Goal: Find specific page/section: Find specific page/section

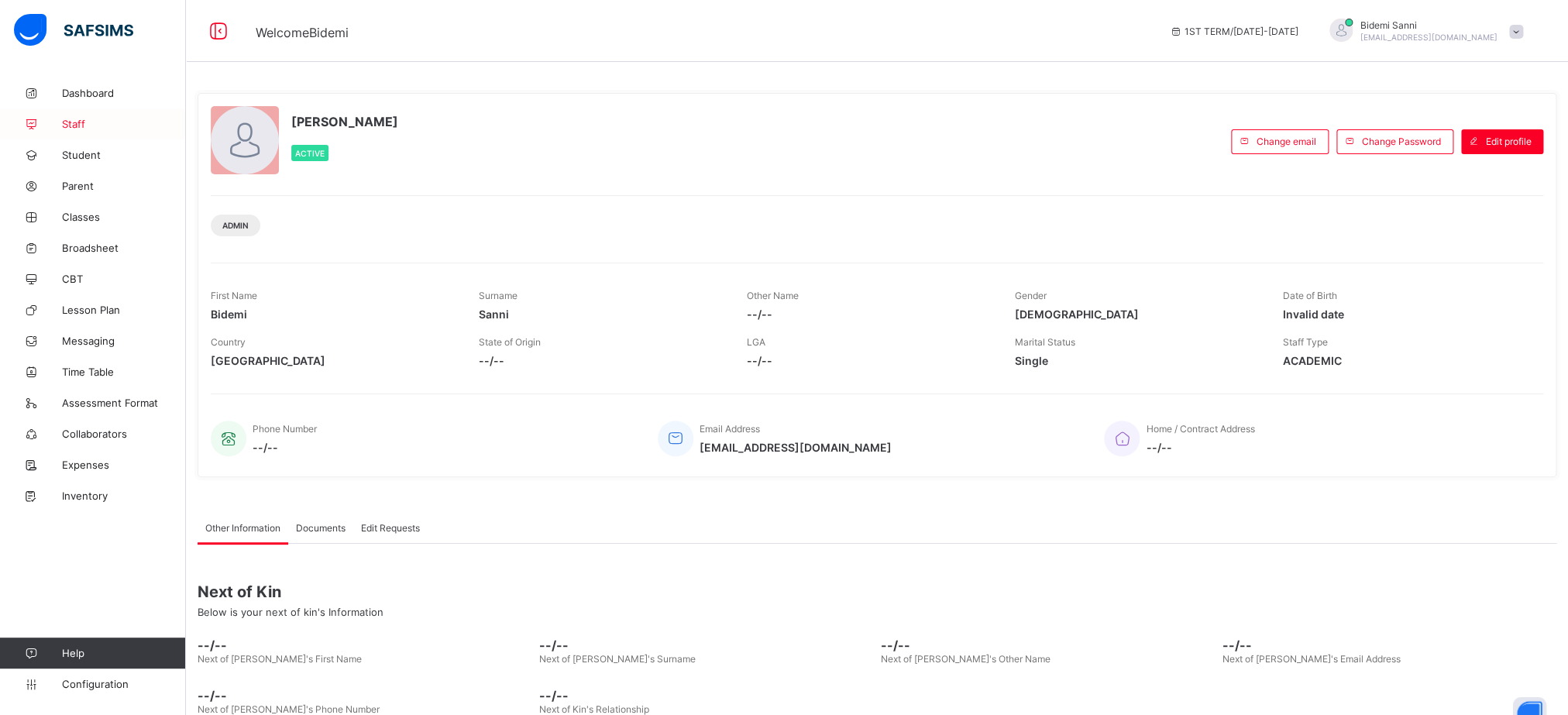
click at [60, 114] on link "Staff" at bounding box center [93, 124] width 186 height 31
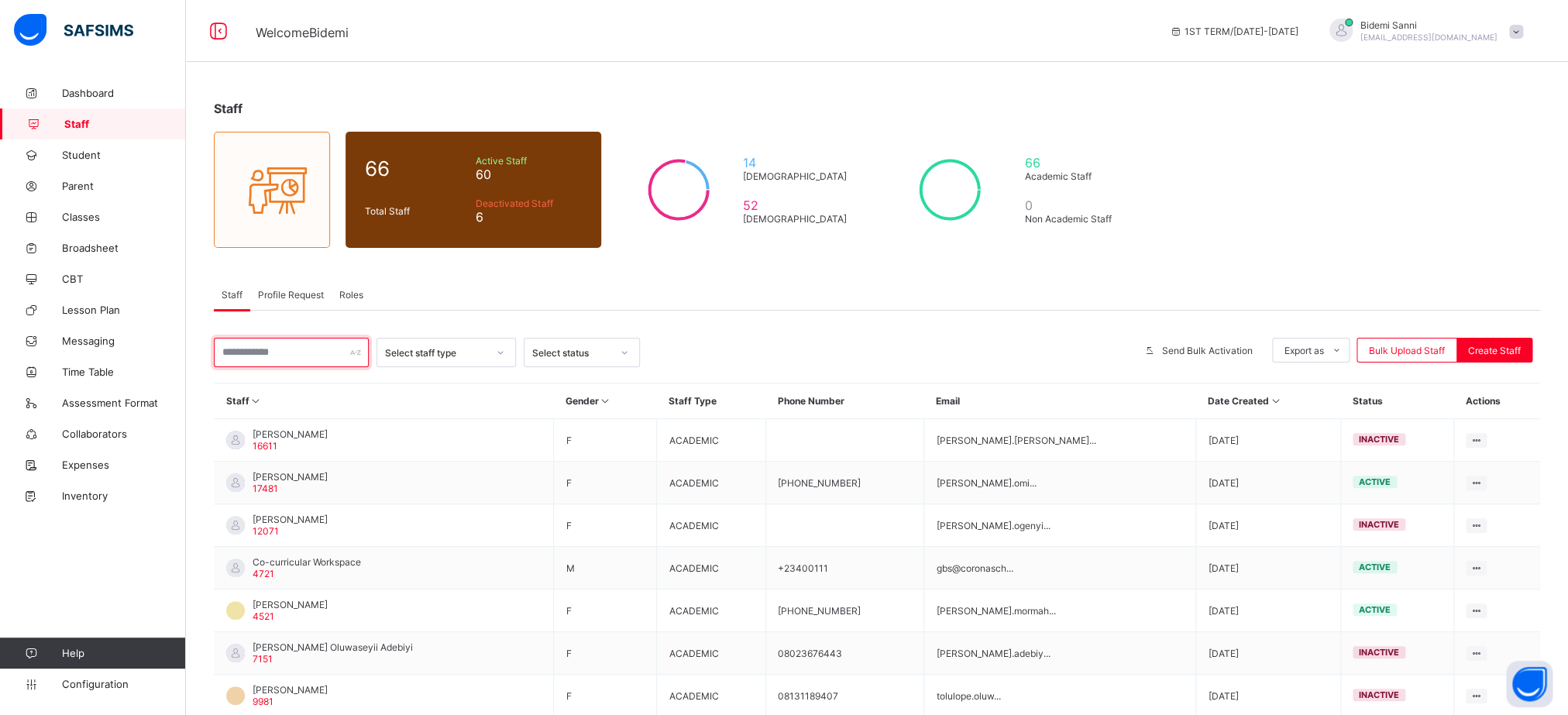
click at [316, 363] on input "text" at bounding box center [291, 352] width 155 height 29
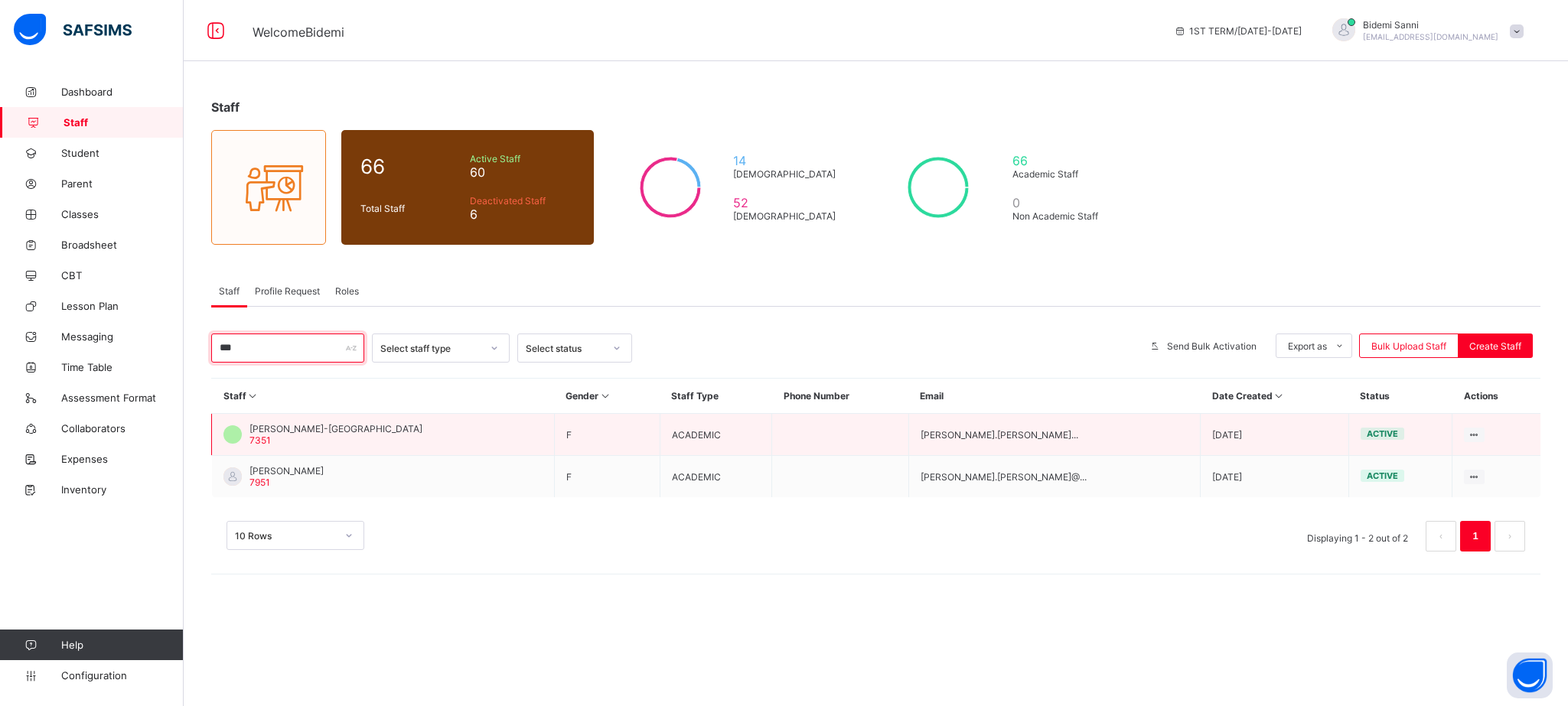
type input "***"
click at [351, 420] on td "[PERSON_NAME]-Ukoni 7351" at bounding box center [383, 434] width 343 height 42
click at [1467, 435] on icon at bounding box center [1474, 435] width 13 height 12
click at [429, 429] on td "[PERSON_NAME]-Ukoni 7351" at bounding box center [383, 434] width 343 height 42
click at [356, 427] on span "[PERSON_NAME]-[GEOGRAPHIC_DATA]" at bounding box center [336, 429] width 173 height 12
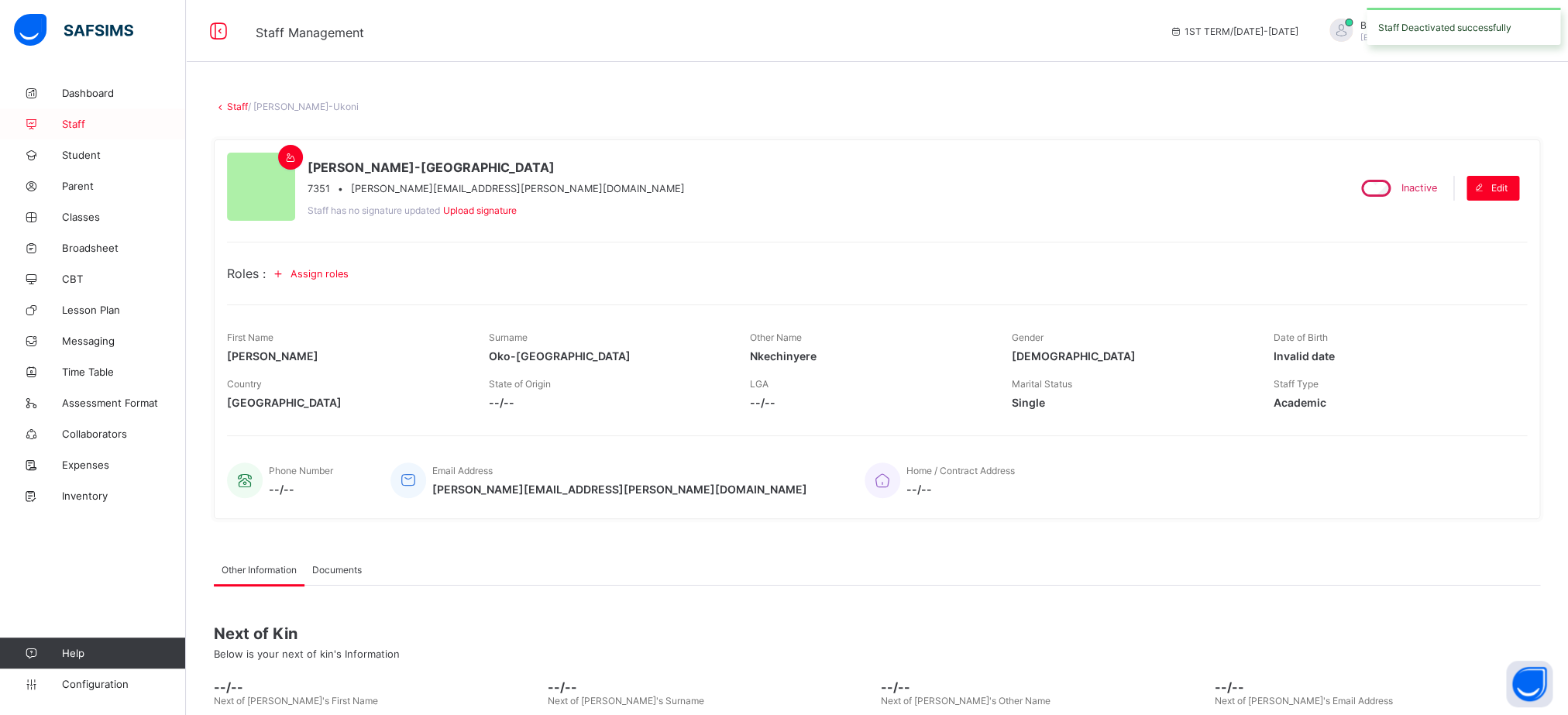
click at [82, 132] on link "Staff" at bounding box center [93, 124] width 186 height 31
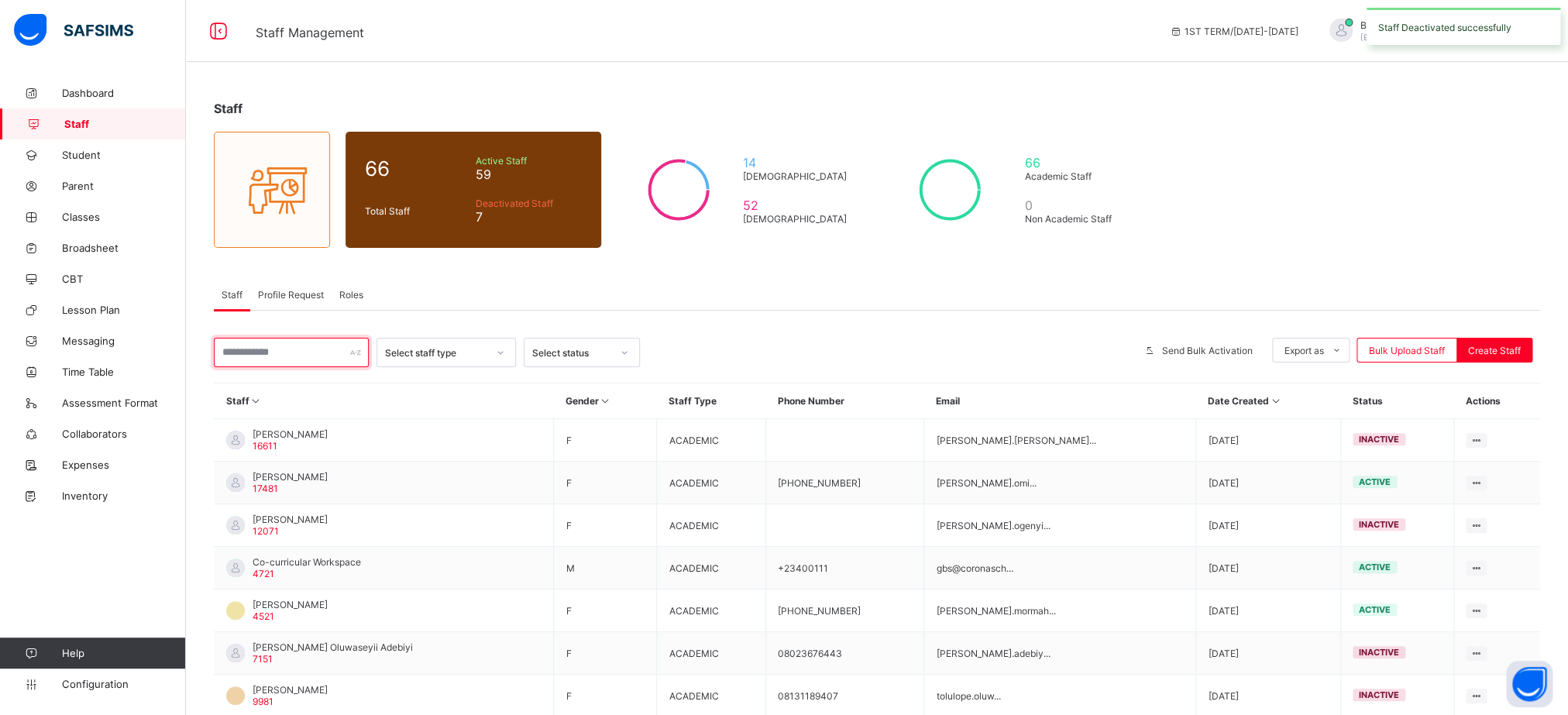
click at [307, 352] on input "text" at bounding box center [291, 352] width 155 height 29
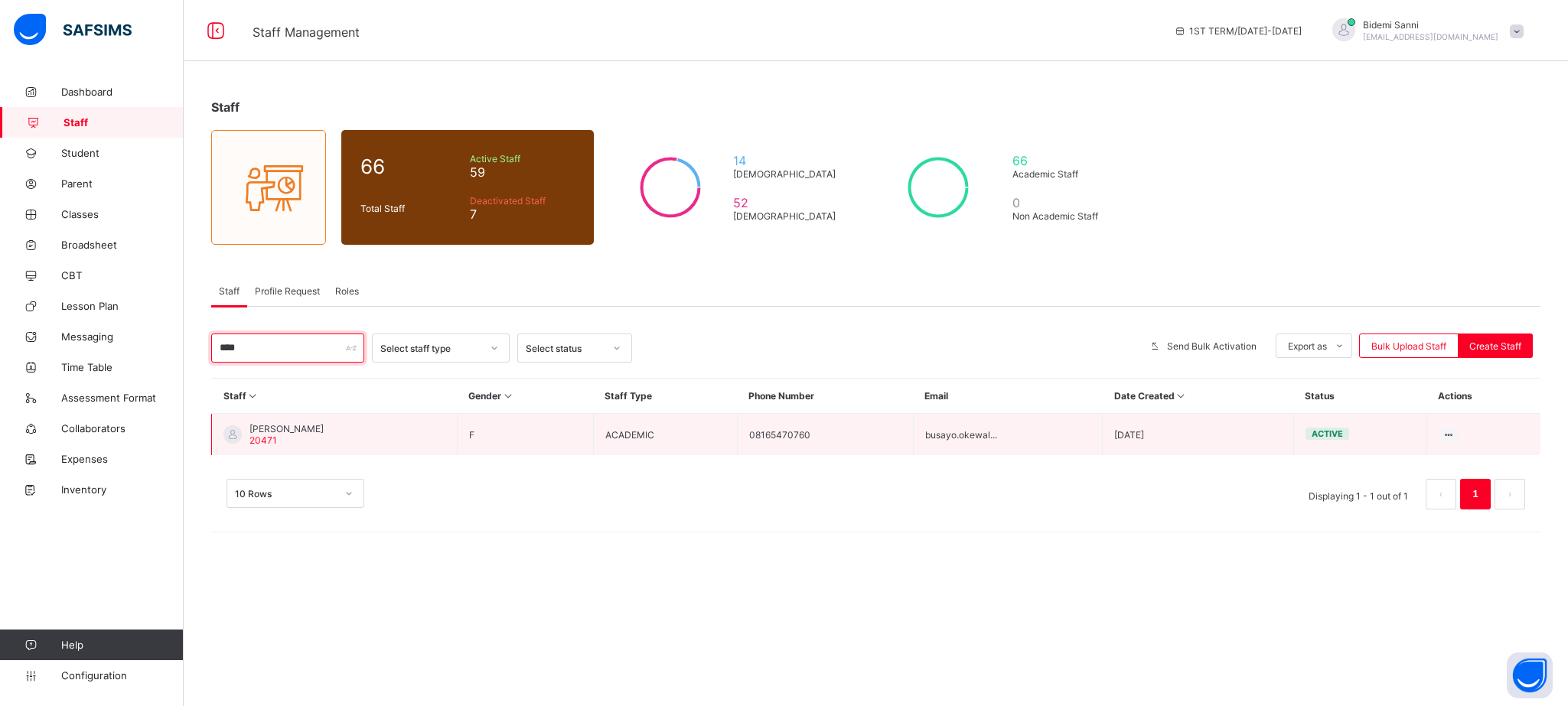
type input "****"
click at [301, 422] on td "Busayo Okewale 20471" at bounding box center [335, 434] width 246 height 42
click at [300, 427] on span "[PERSON_NAME]" at bounding box center [286, 429] width 74 height 12
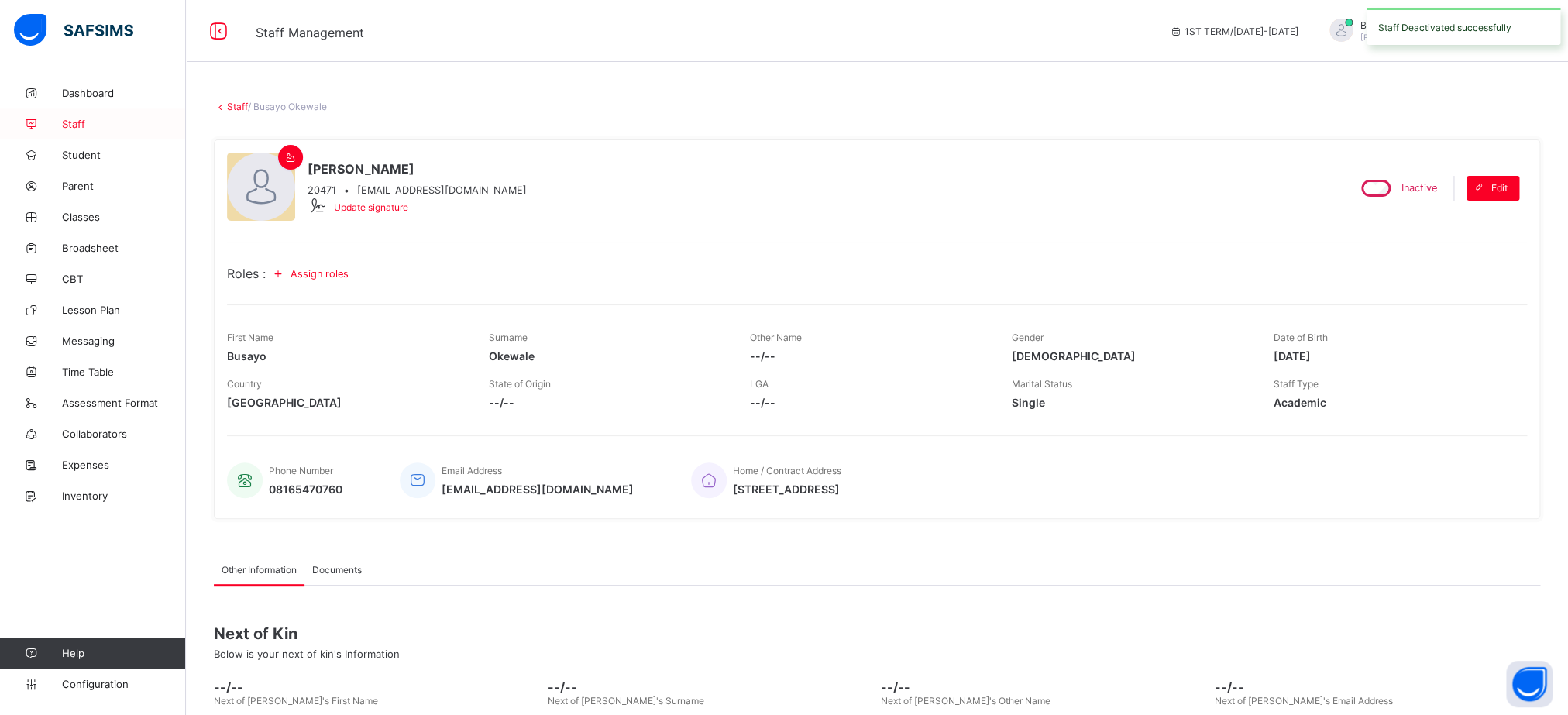
click at [94, 135] on link "Staff" at bounding box center [93, 124] width 186 height 31
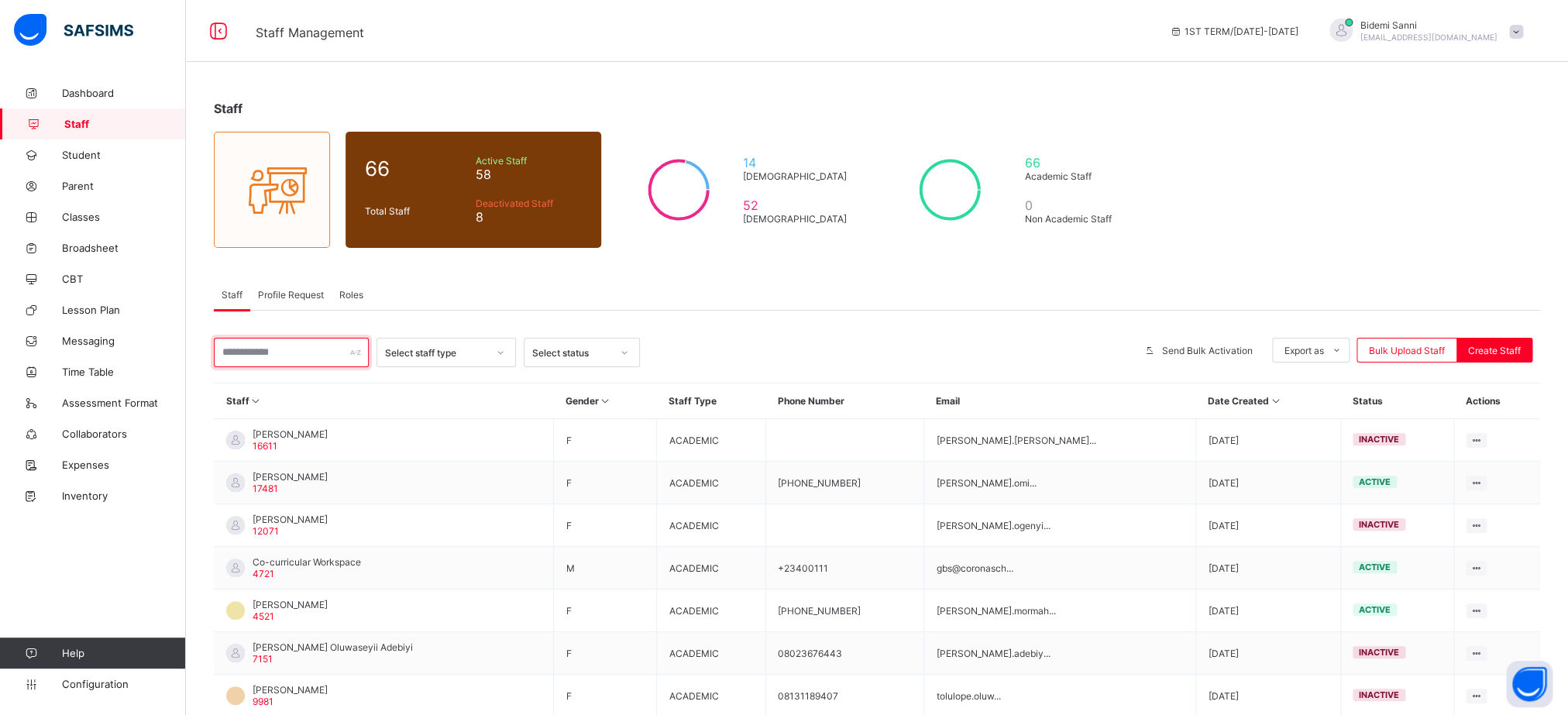
click at [298, 363] on input "text" at bounding box center [291, 352] width 155 height 29
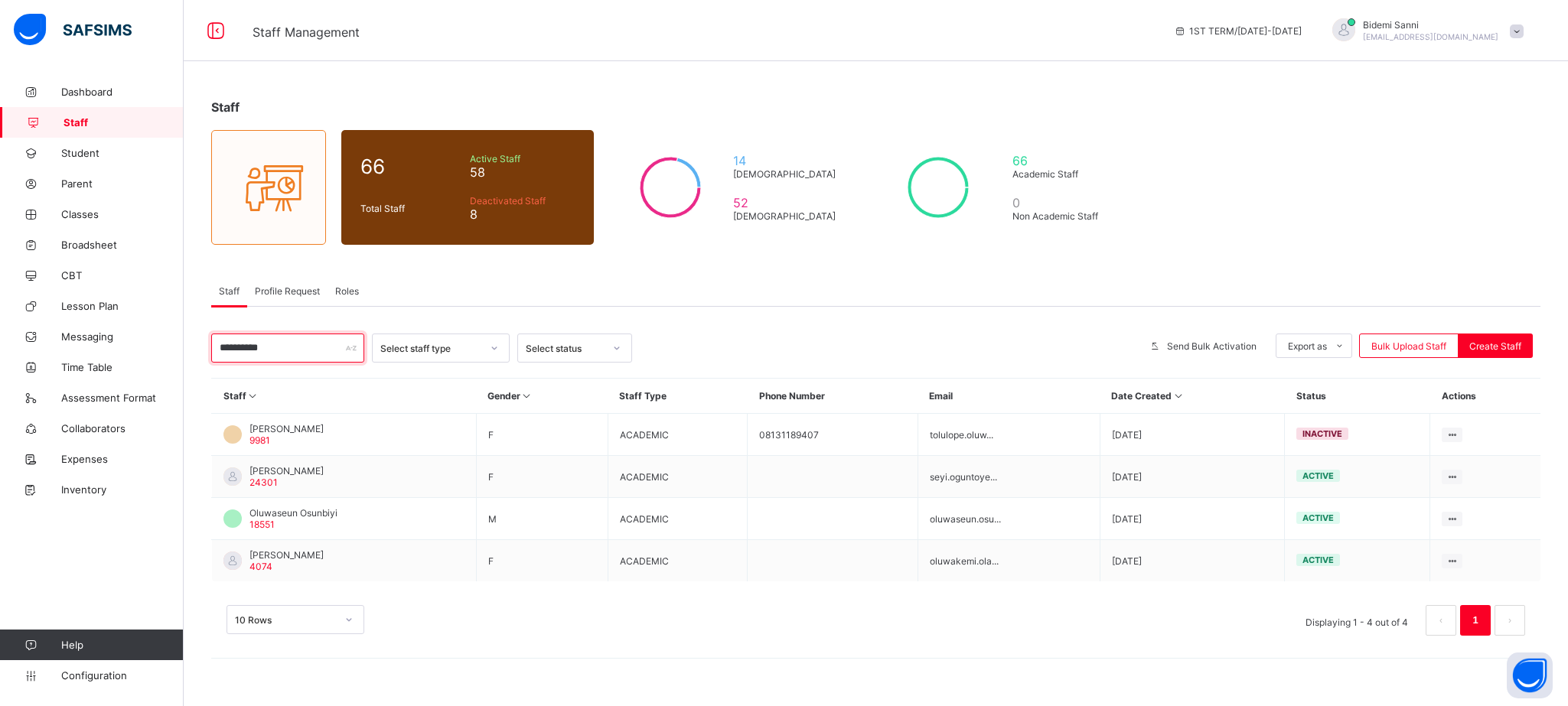
click at [291, 339] on input "**********" at bounding box center [288, 348] width 153 height 29
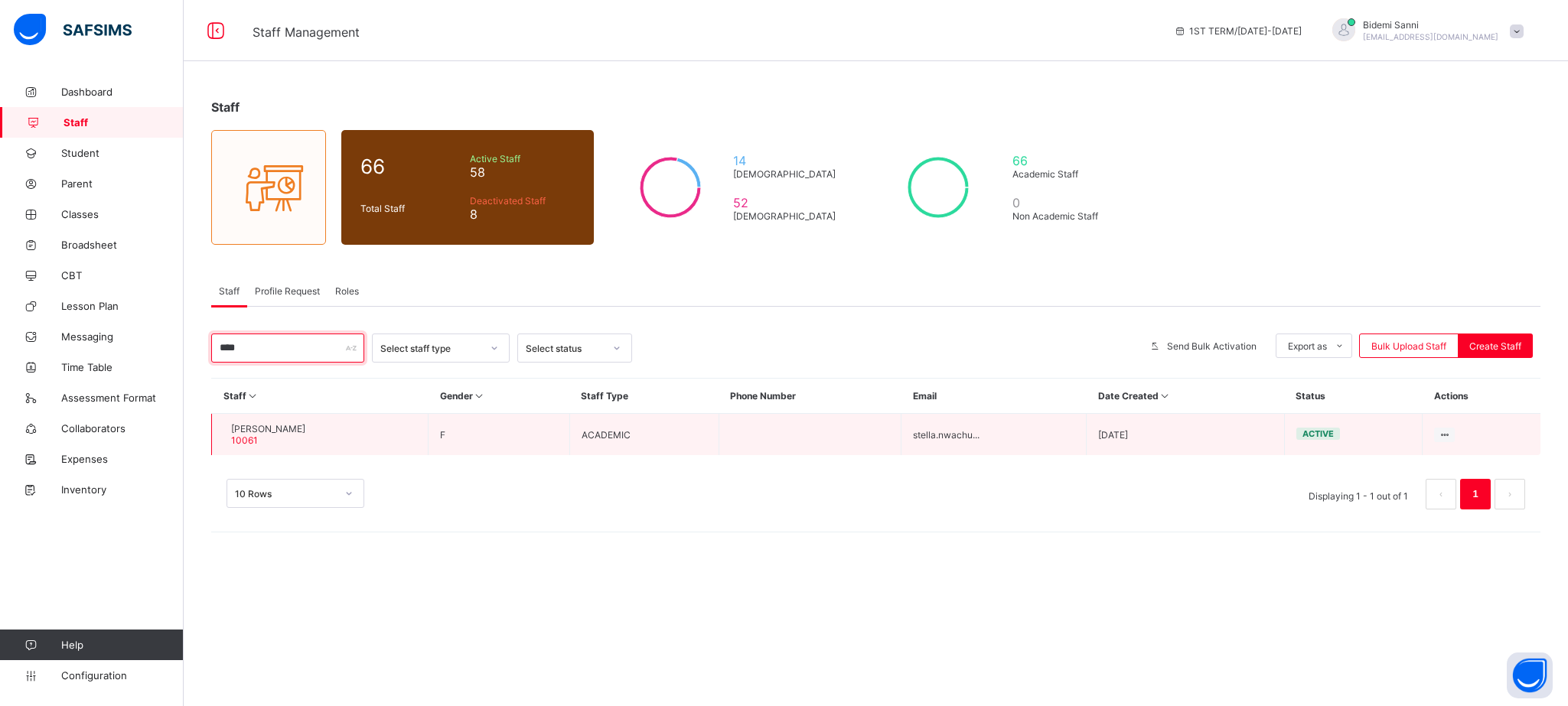
type input "****"
click at [305, 434] on span "[PERSON_NAME]" at bounding box center [268, 429] width 74 height 12
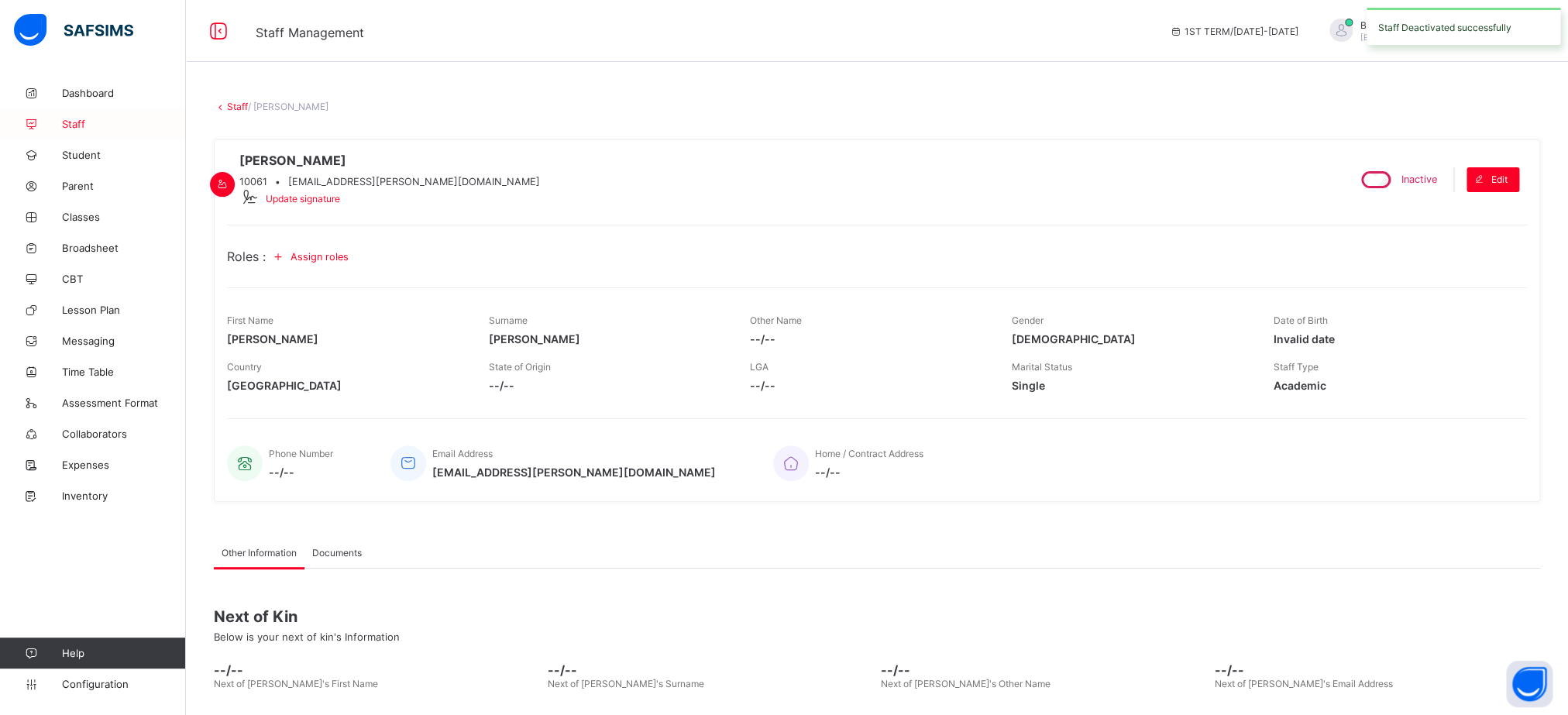
click at [97, 115] on link "Staff" at bounding box center [93, 124] width 186 height 31
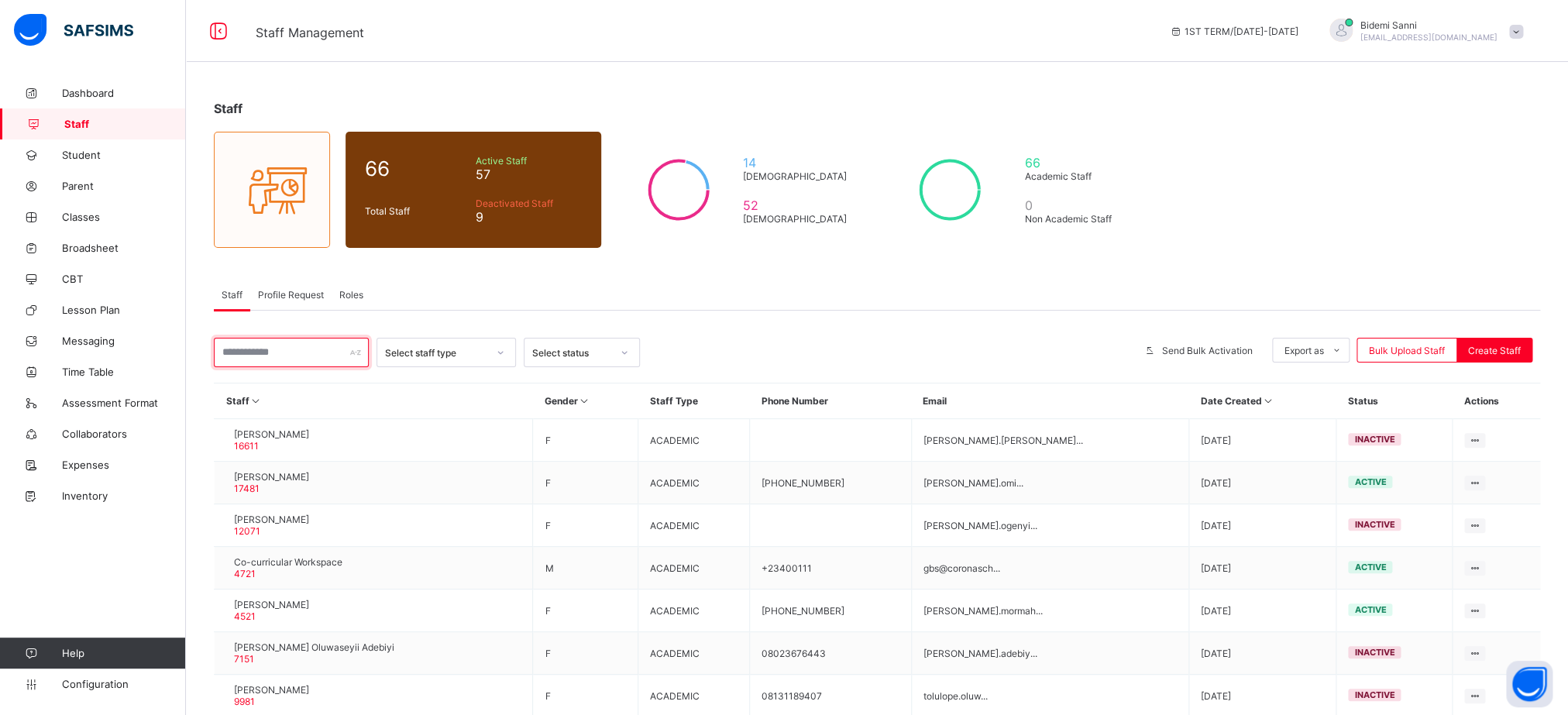
click at [309, 355] on input "text" at bounding box center [291, 352] width 155 height 29
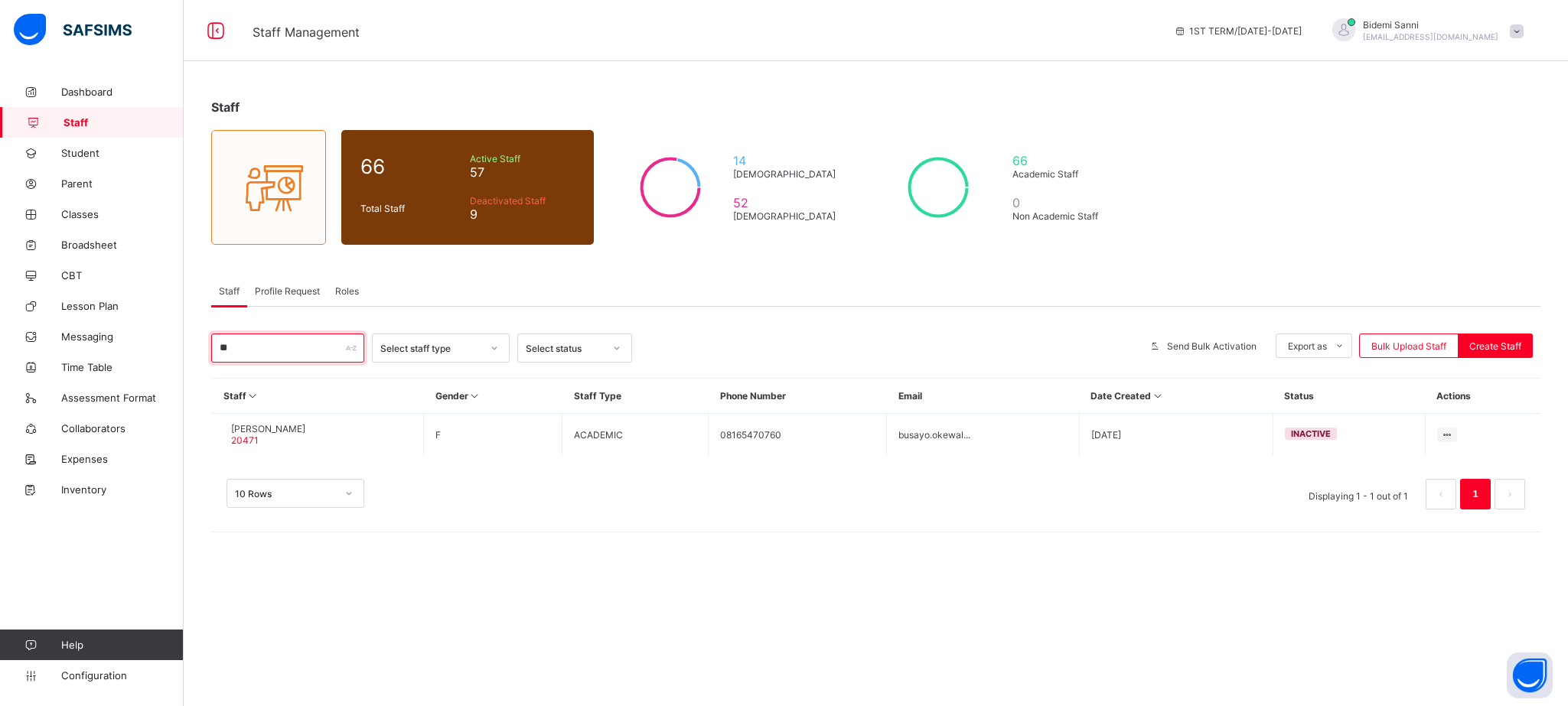
type input "*"
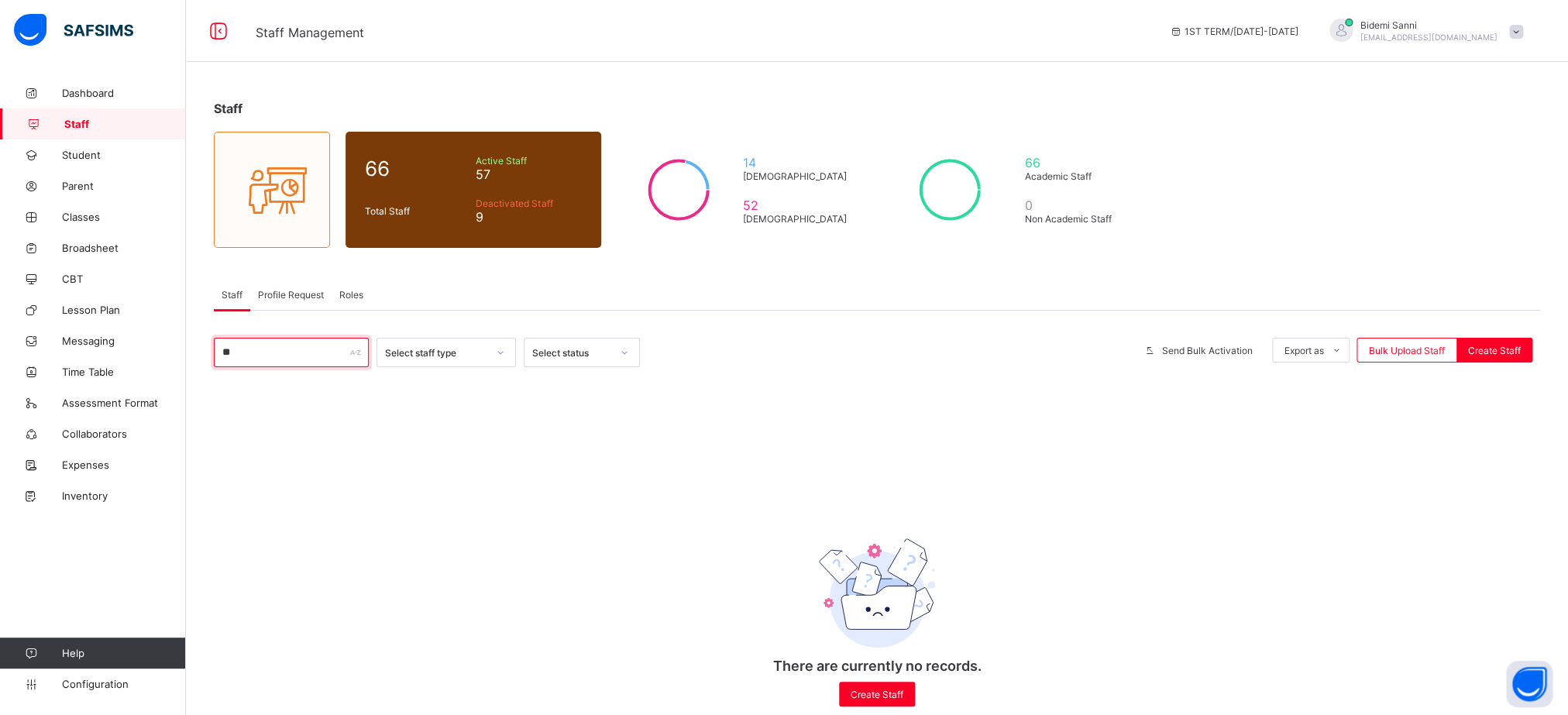
type input "*"
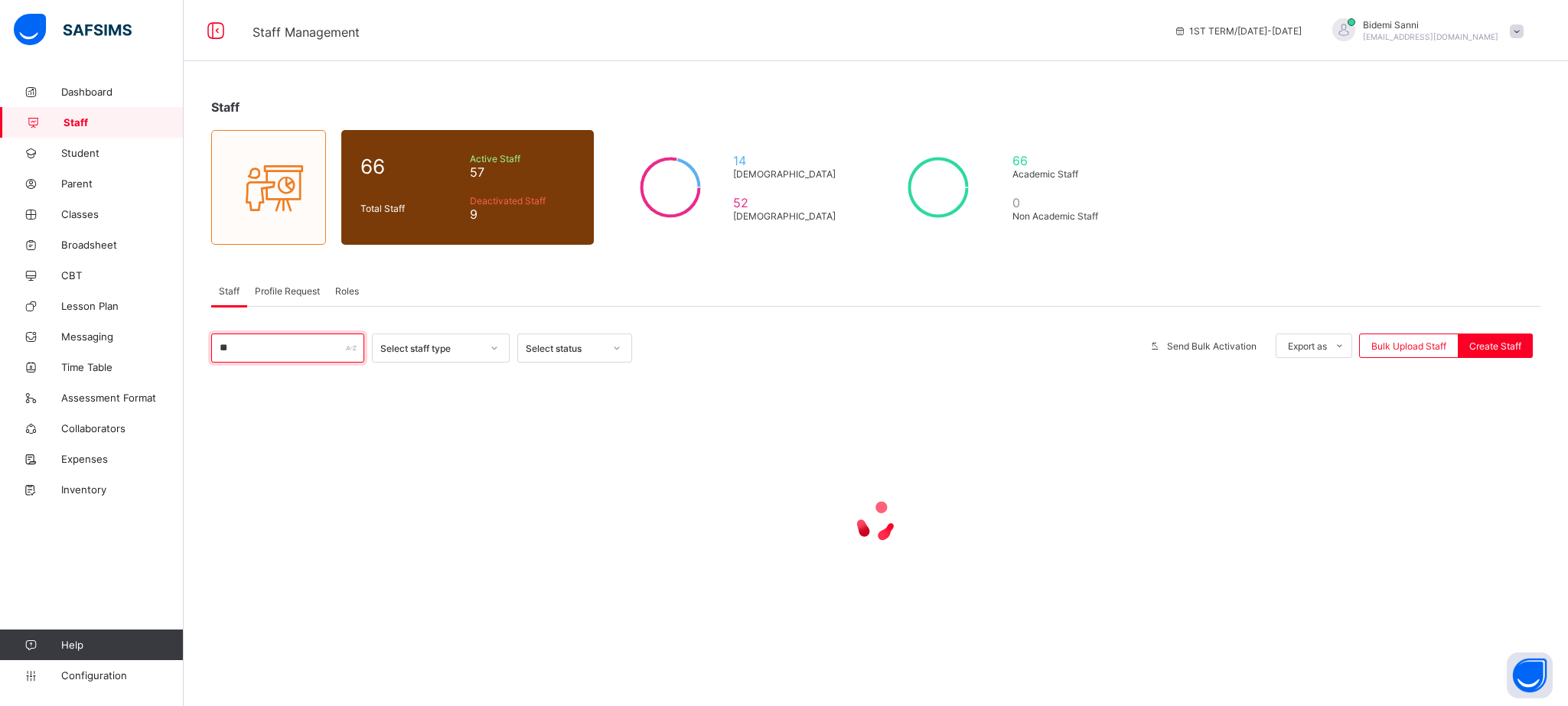
type input "*"
